Goal: Connect with others: Connect with other users

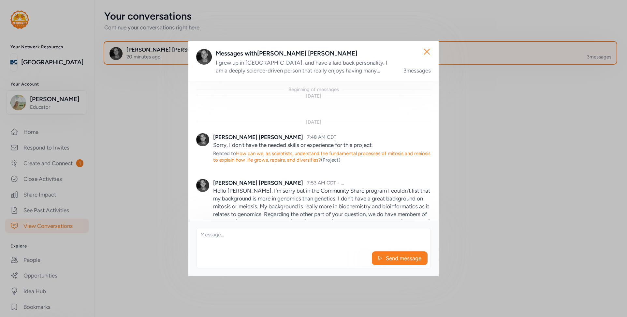
scroll to position [74, 0]
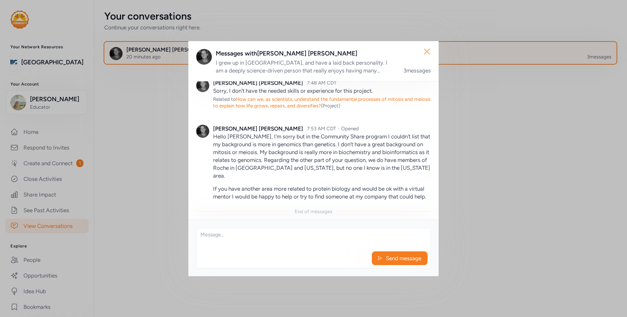
click at [427, 48] on icon "button" at bounding box center [427, 51] width 10 height 10
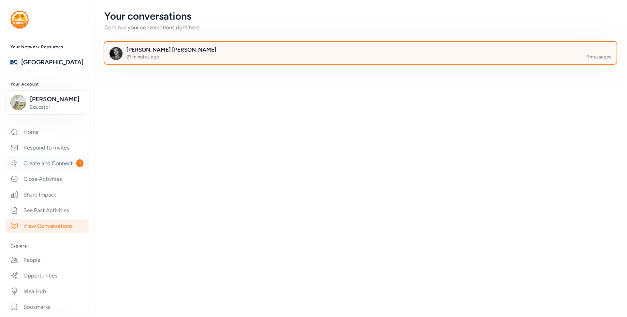
click at [52, 170] on link "Create and Connect 1" at bounding box center [46, 163] width 83 height 14
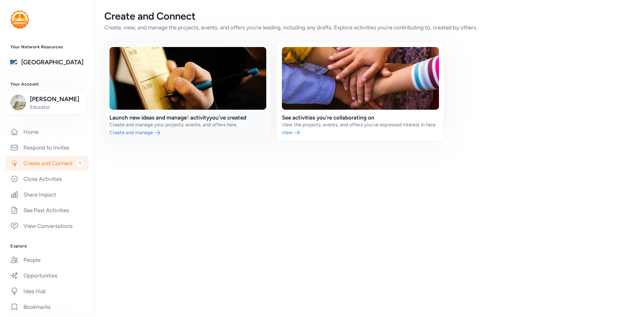
click at [185, 132] on link at bounding box center [187, 91] width 167 height 99
